Goal: Check status: Check status

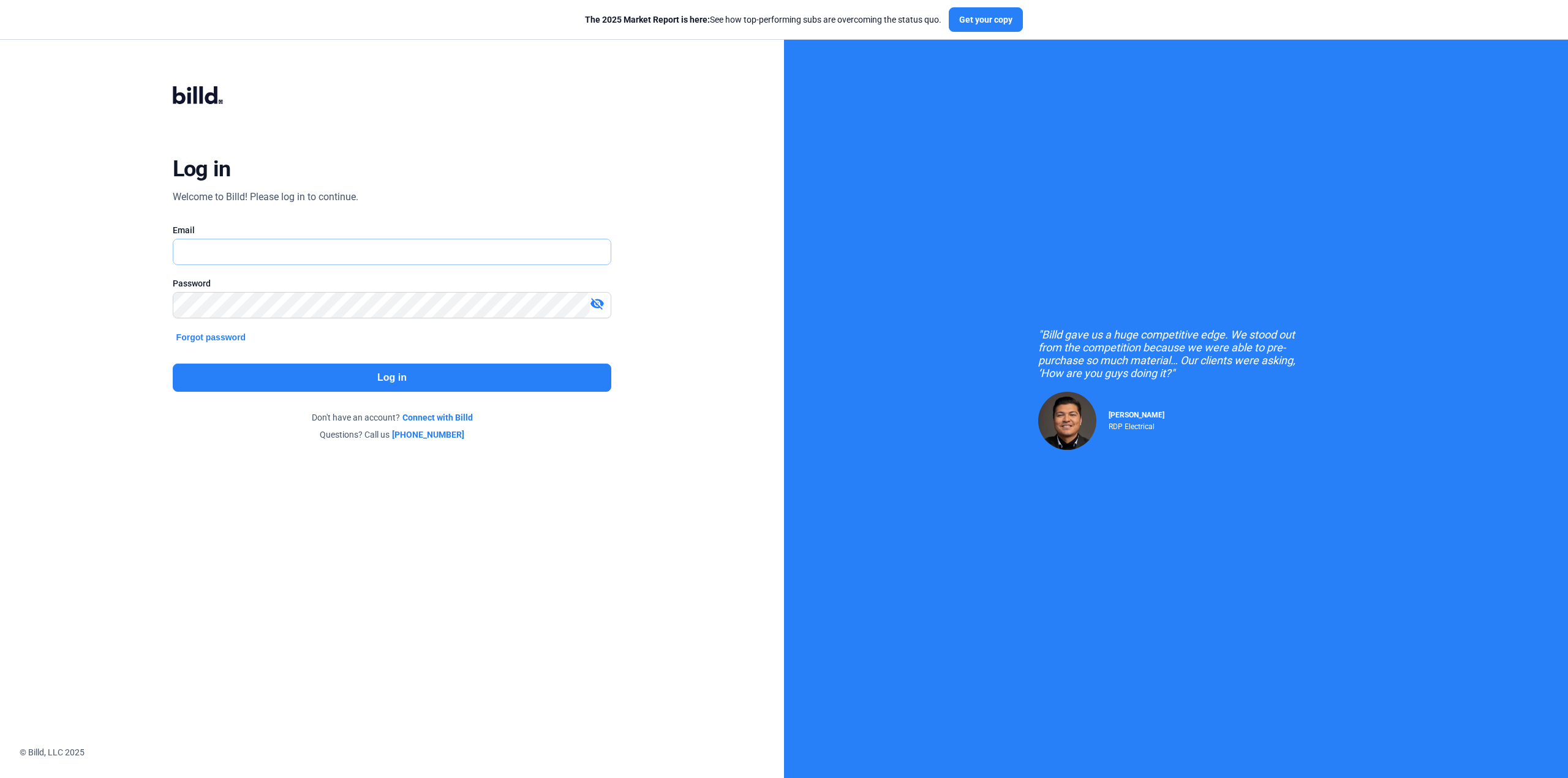
type input "[EMAIL_ADDRESS][DOMAIN_NAME]"
click at [523, 368] on button "Log in" at bounding box center [392, 377] width 439 height 28
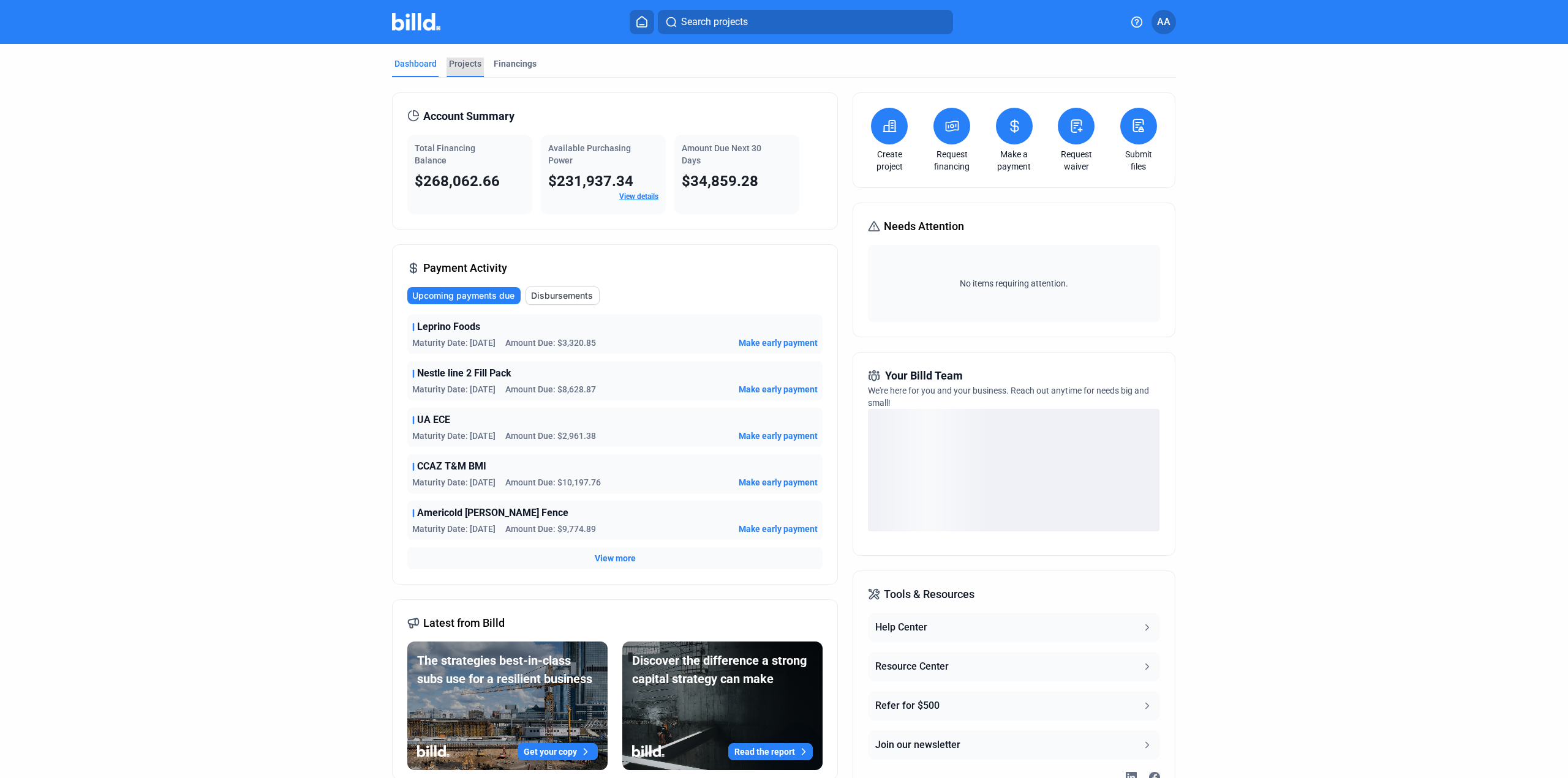
click at [462, 65] on div "Projects" at bounding box center [465, 63] width 32 height 12
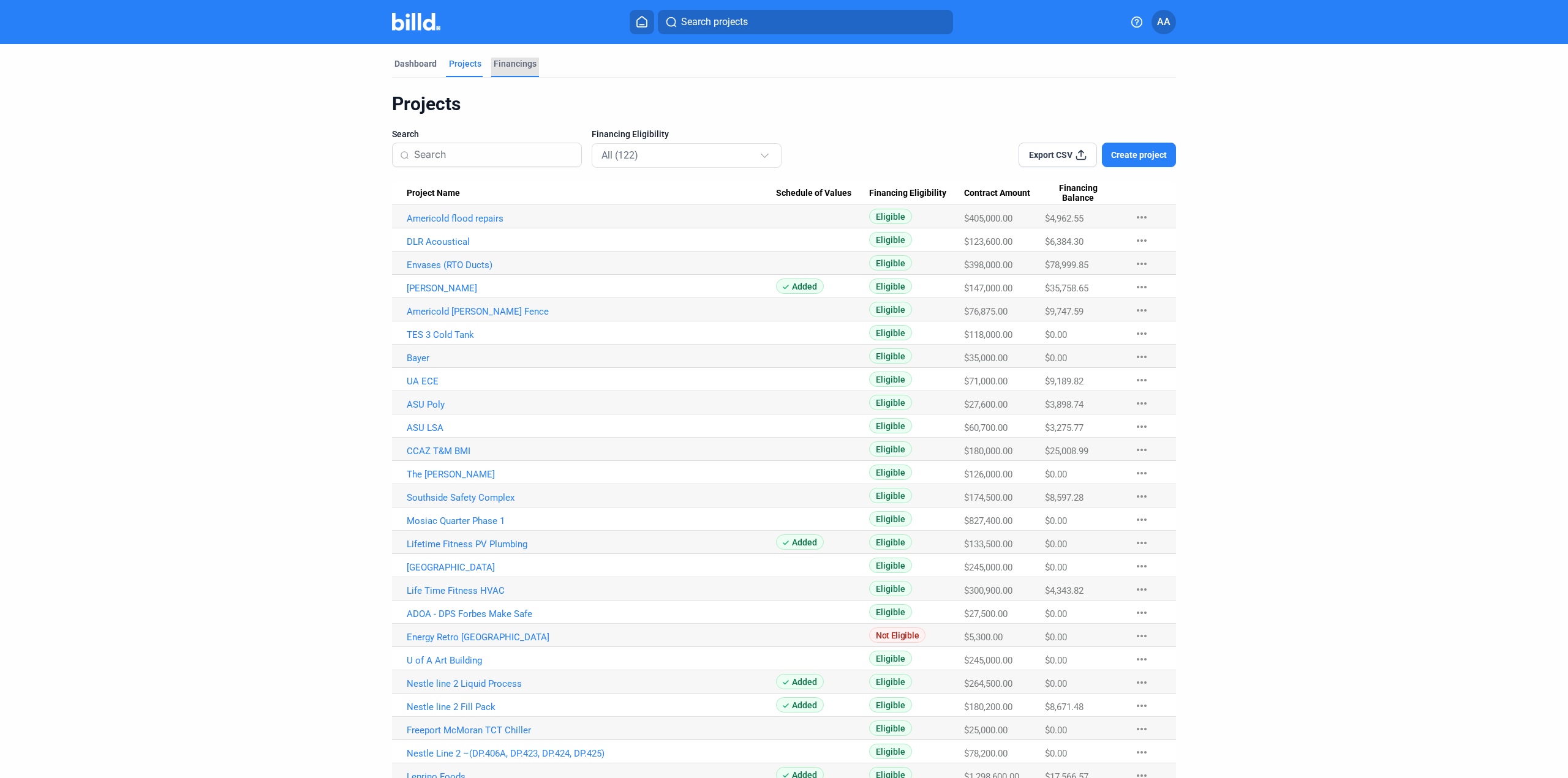
click at [512, 61] on div "Financings" at bounding box center [515, 63] width 43 height 12
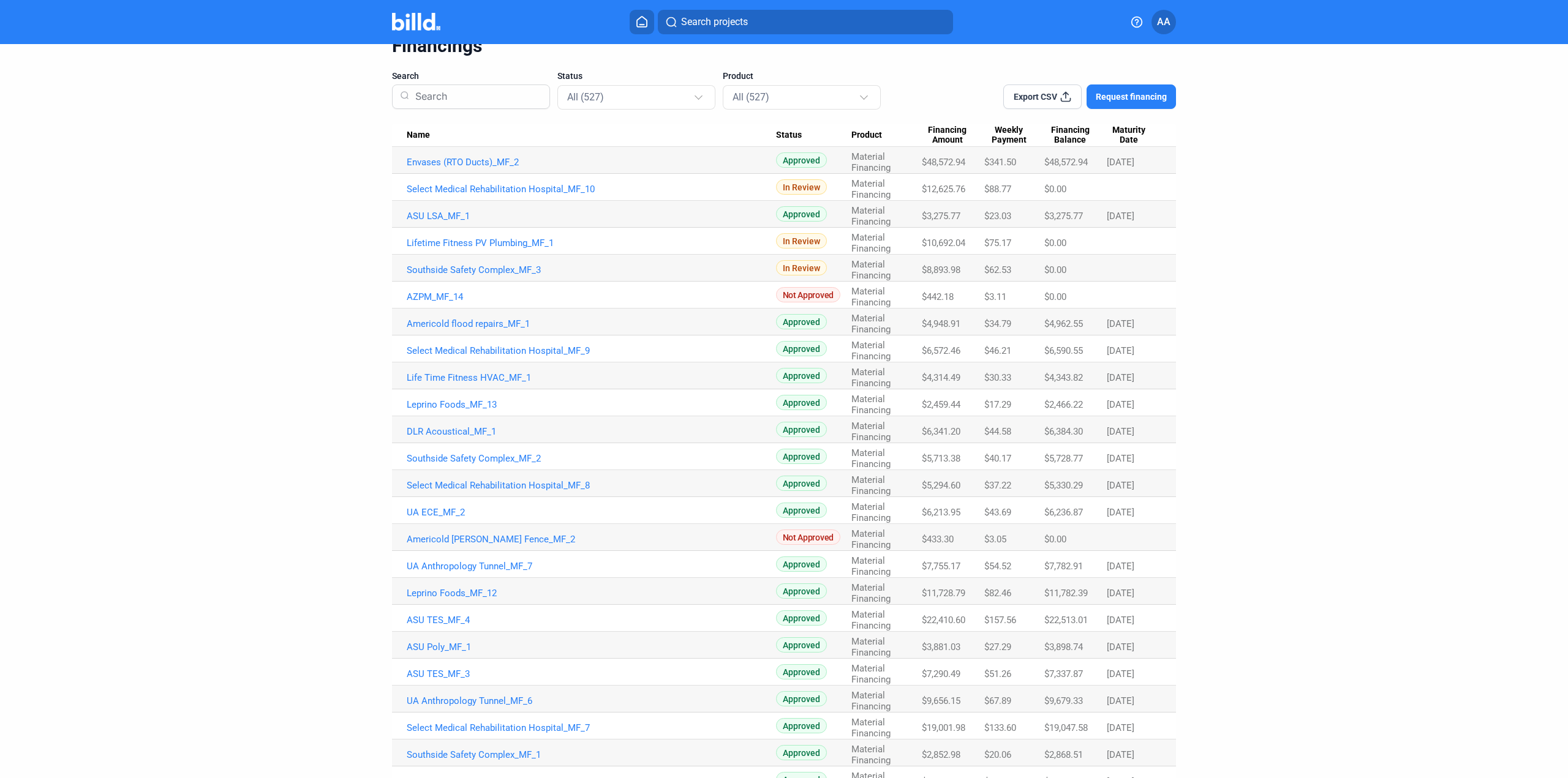
scroll to position [61, 0]
drag, startPoint x: 1210, startPoint y: 276, endPoint x: 321, endPoint y: 284, distance: 889.0
click at [321, 284] on dashboard "Dashboard Projects Financings Financings Search Status All (527) Product All (5…" at bounding box center [784, 617] width 1411 height 1269
click at [276, 329] on dashboard "Dashboard Projects Financings Financings Search Status All (527) Product All (5…" at bounding box center [784, 617] width 1411 height 1269
click at [435, 164] on link "AZPM_MF_14" at bounding box center [591, 159] width 369 height 11
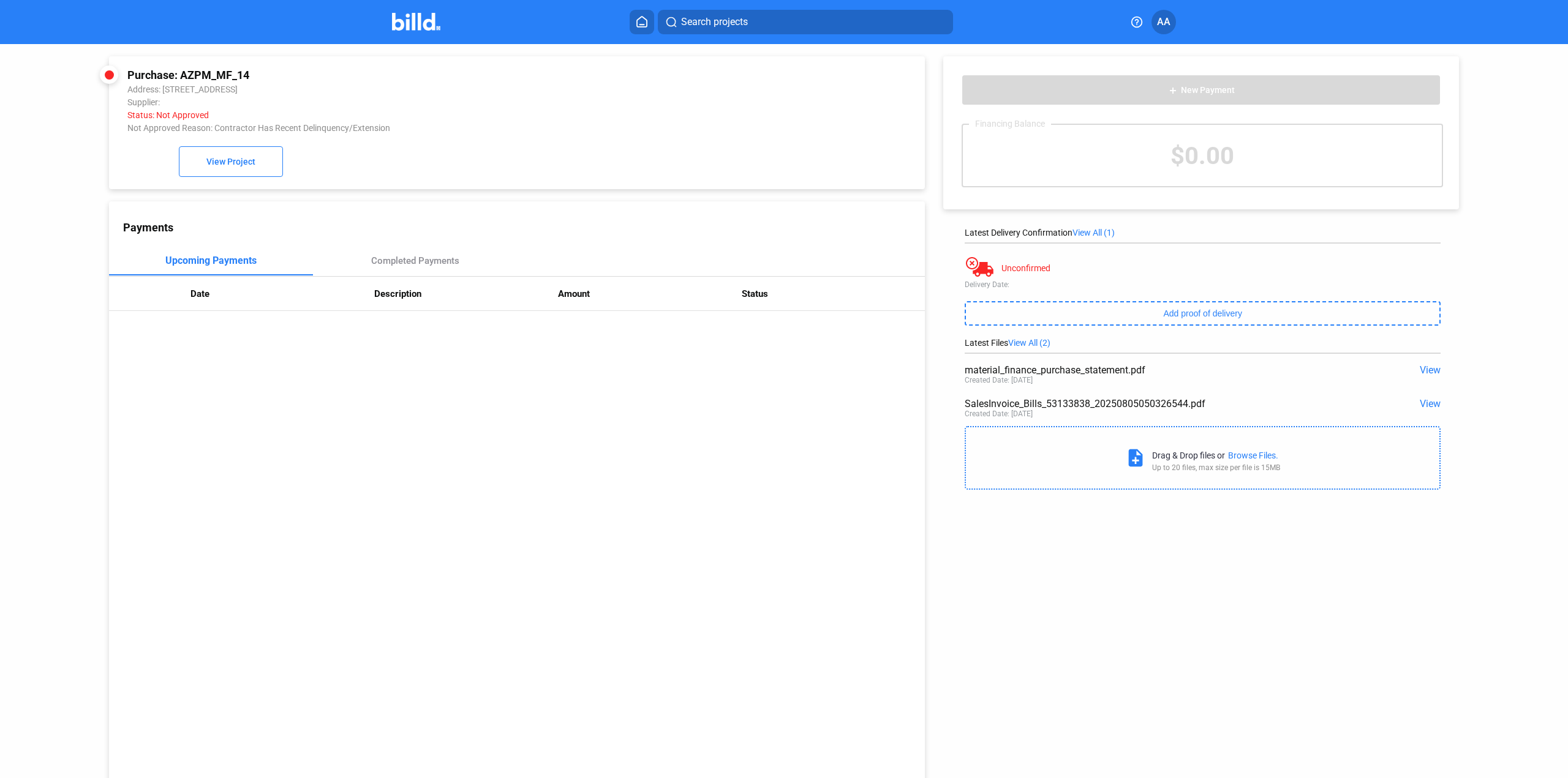
click at [1433, 406] on span "View" at bounding box center [1430, 404] width 21 height 12
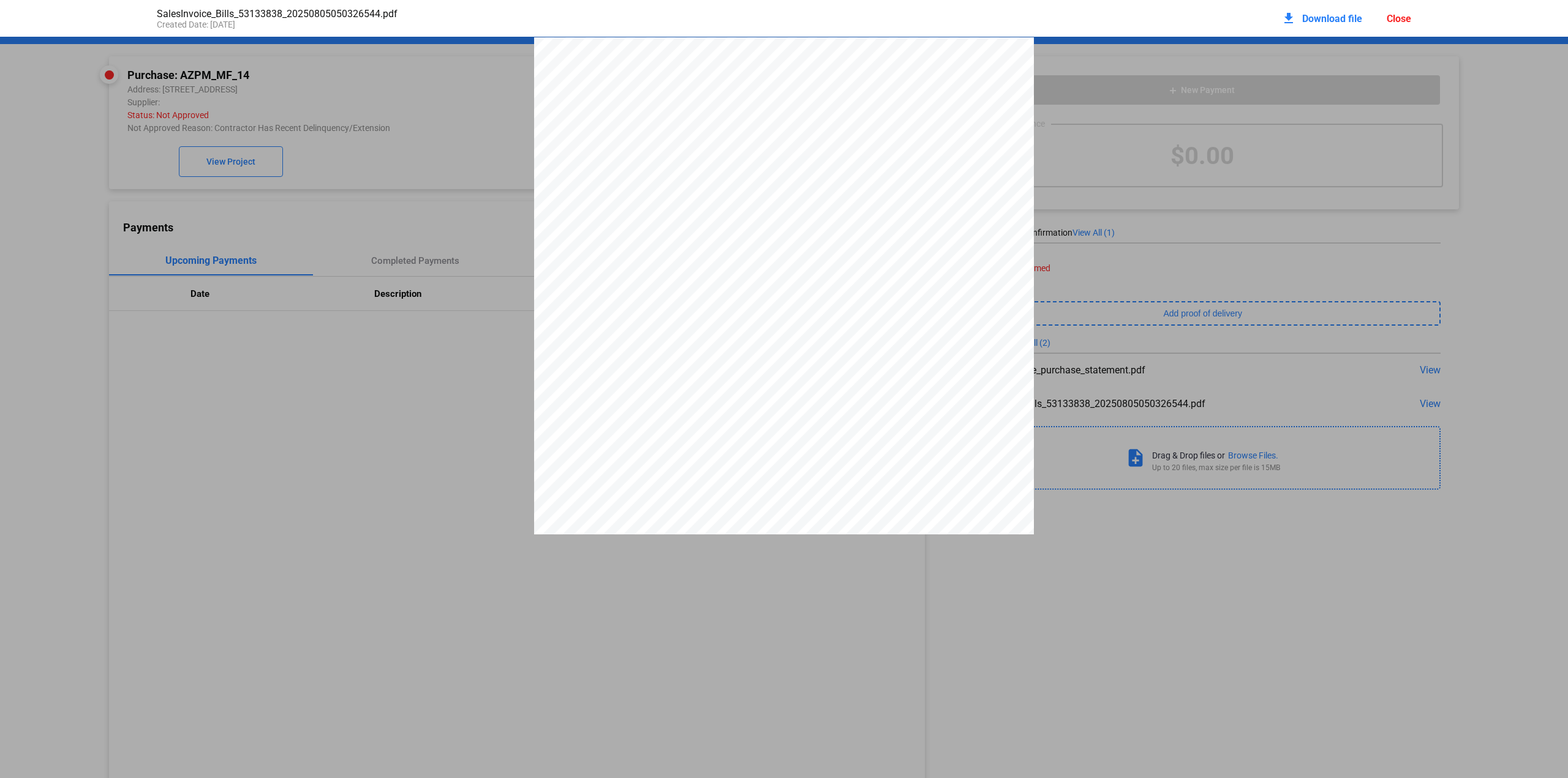
click at [1395, 17] on div "Close" at bounding box center [1399, 19] width 25 height 12
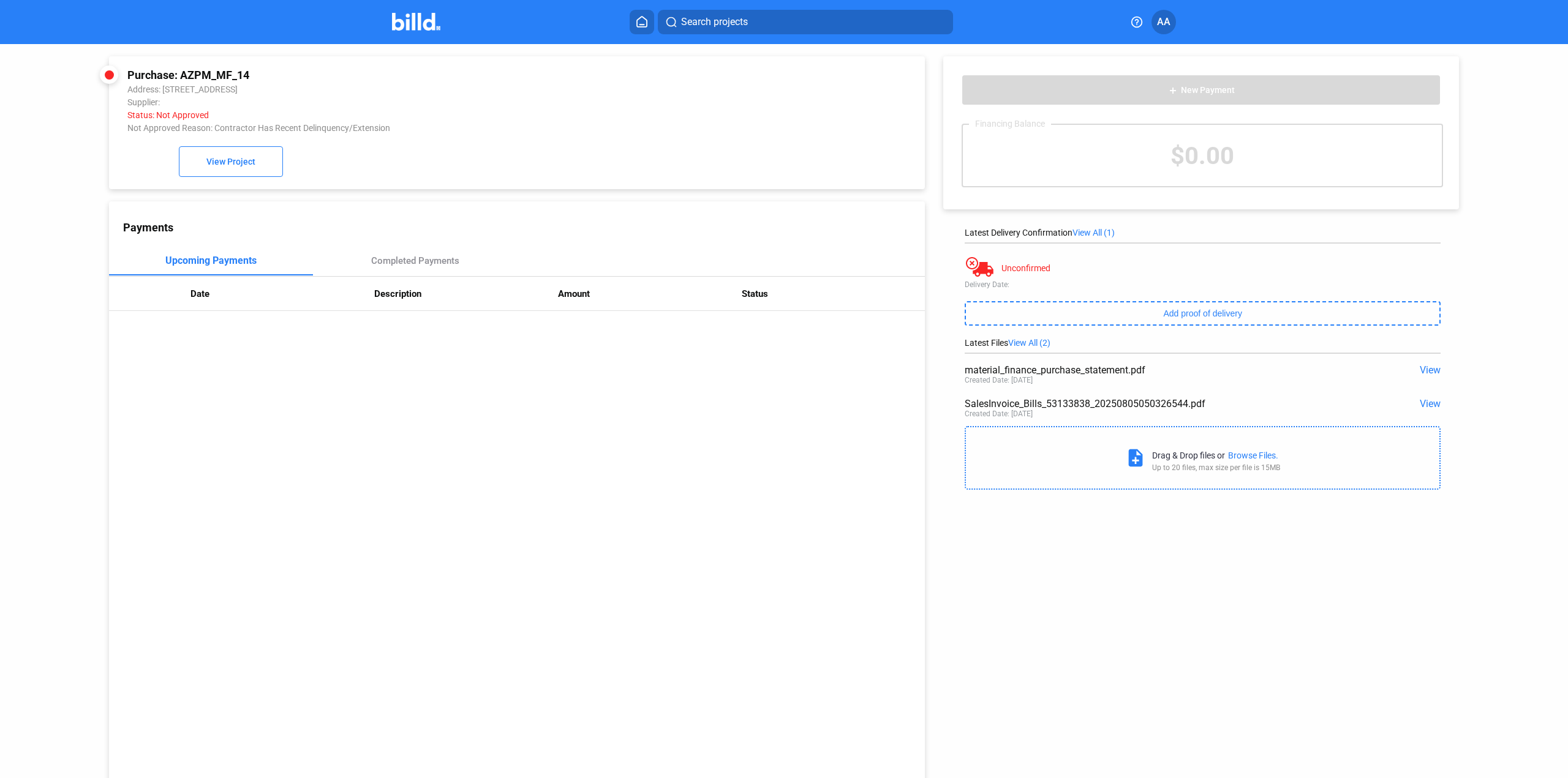
click at [403, 21] on img at bounding box center [416, 21] width 49 height 17
